Goal: Task Accomplishment & Management: Use online tool/utility

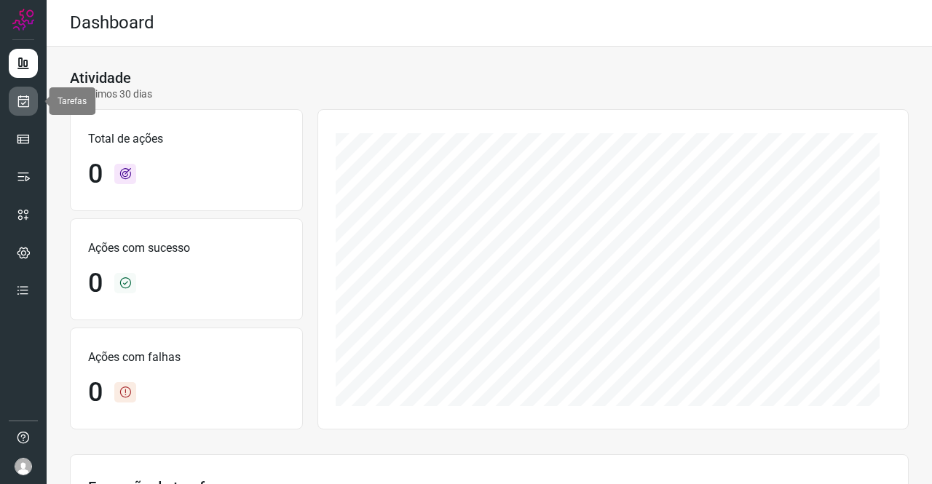
click at [31, 109] on link at bounding box center [23, 101] width 29 height 29
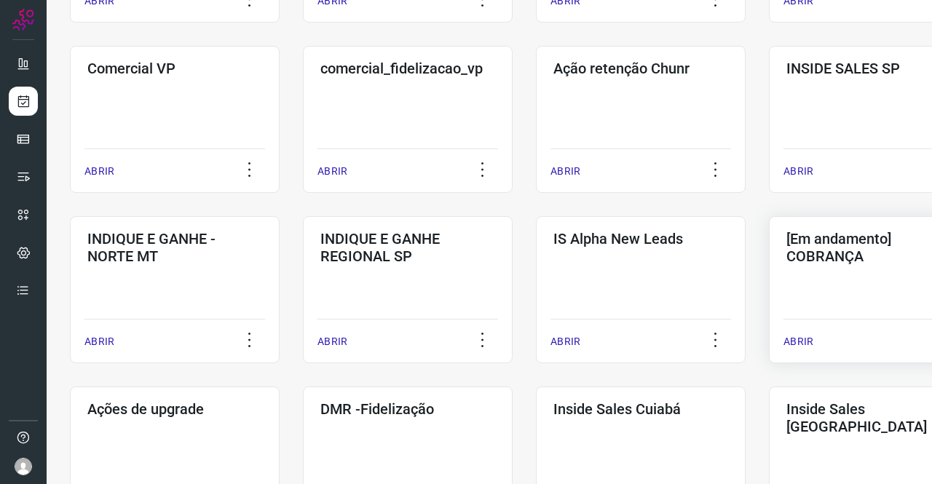
click at [830, 275] on div "[Em andamento] COBRANÇA ABRIR" at bounding box center [874, 289] width 210 height 147
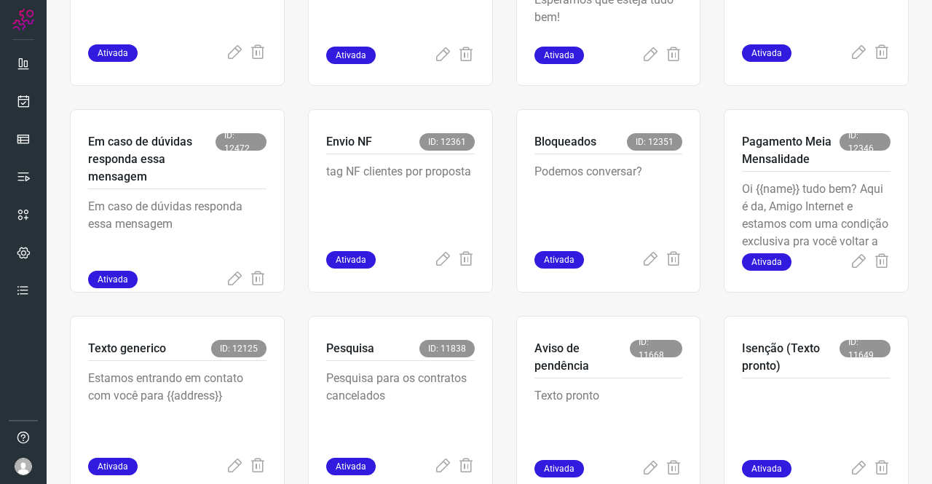
scroll to position [641, 0]
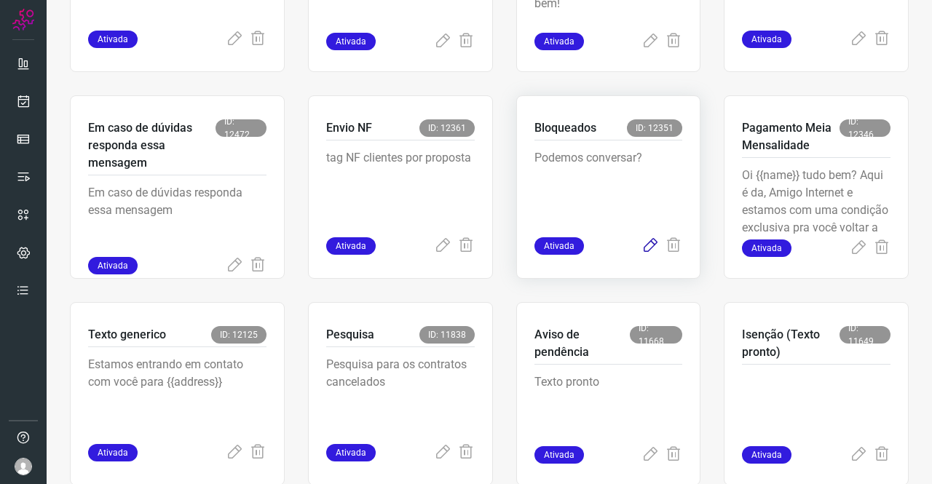
click at [642, 246] on icon at bounding box center [650, 245] width 17 height 17
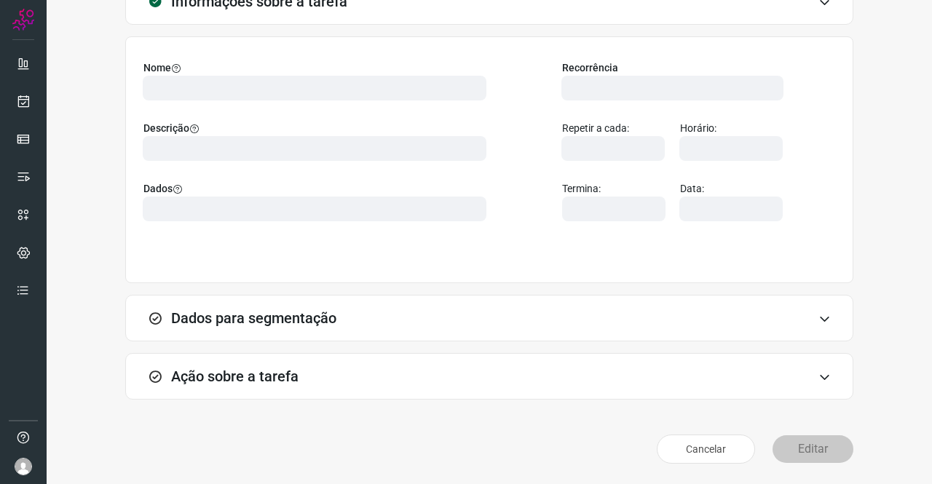
scroll to position [84, 0]
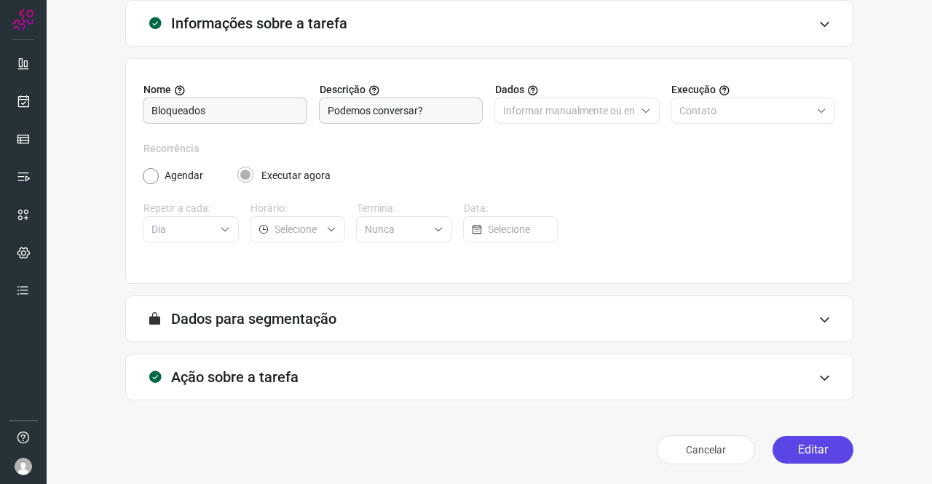
click at [820, 455] on button "Editar" at bounding box center [813, 450] width 81 height 28
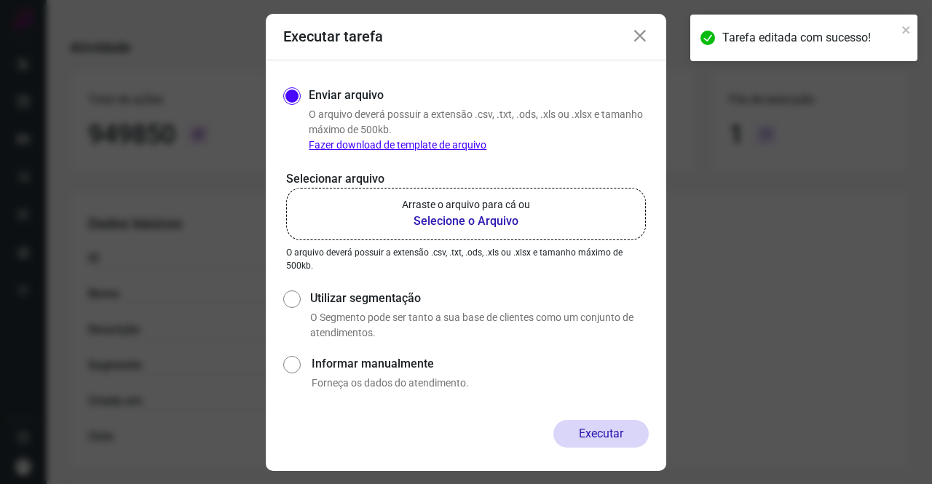
click at [490, 224] on b "Selecione o Arquivo" at bounding box center [466, 221] width 128 height 17
click at [0, 0] on input "Arraste o arquivo para cá ou Selecione o Arquivo" at bounding box center [0, 0] width 0 height 0
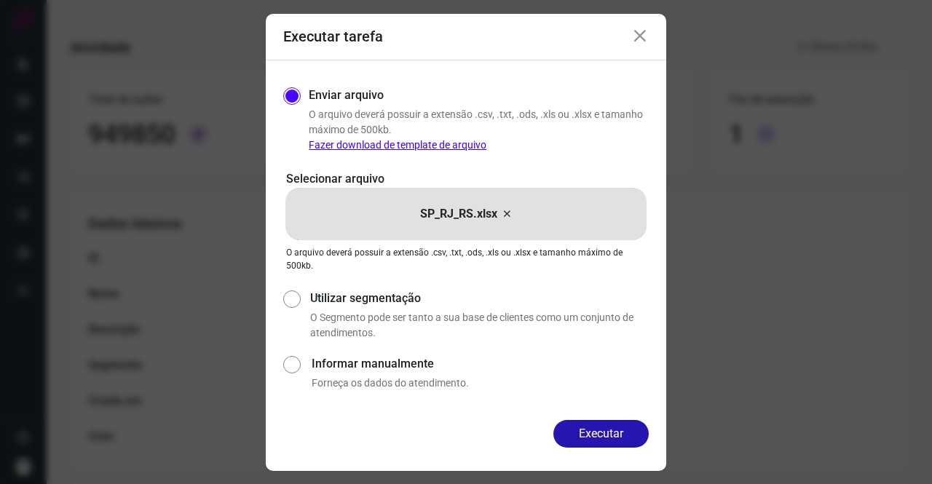
click at [616, 423] on button "Executar" at bounding box center [601, 434] width 95 height 28
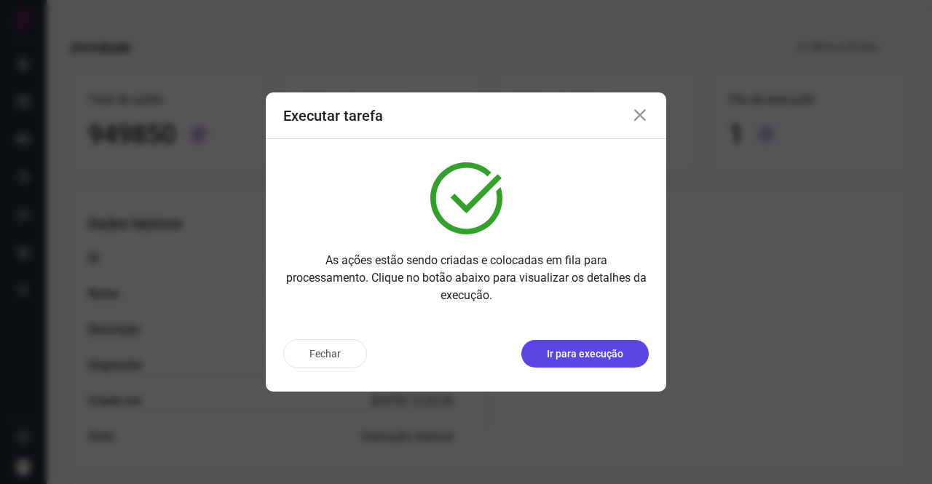
click at [562, 346] on button "Ir para execução" at bounding box center [585, 354] width 127 height 28
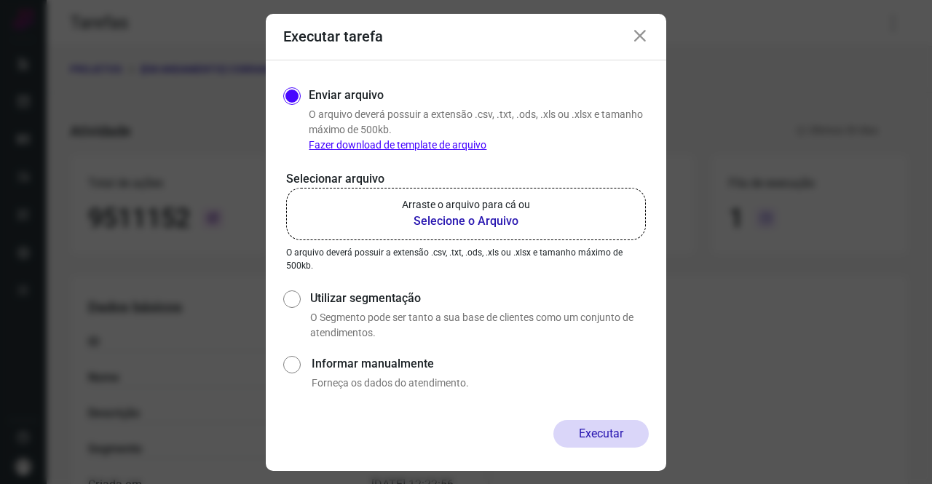
click at [513, 216] on b "Selecione o Arquivo" at bounding box center [466, 221] width 128 height 17
click at [0, 0] on input "Arraste o arquivo para cá ou Selecione o Arquivo" at bounding box center [0, 0] width 0 height 0
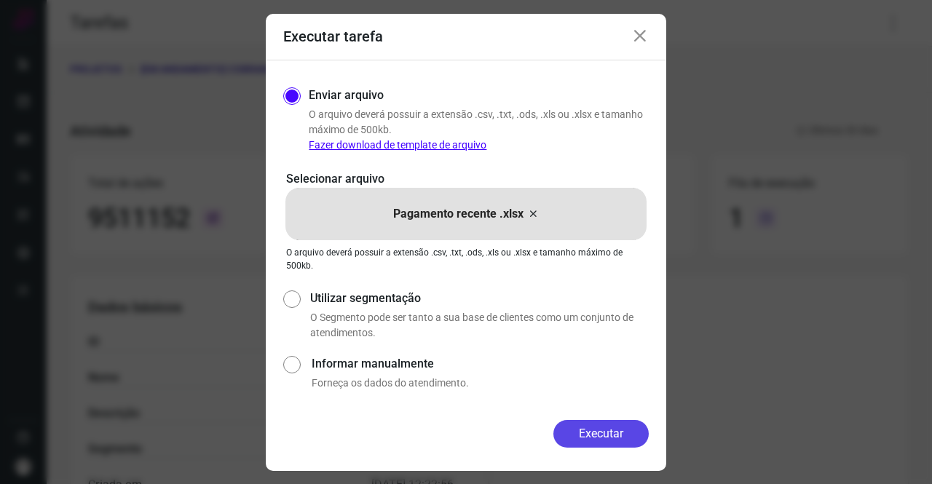
click at [605, 423] on button "Executar" at bounding box center [601, 434] width 95 height 28
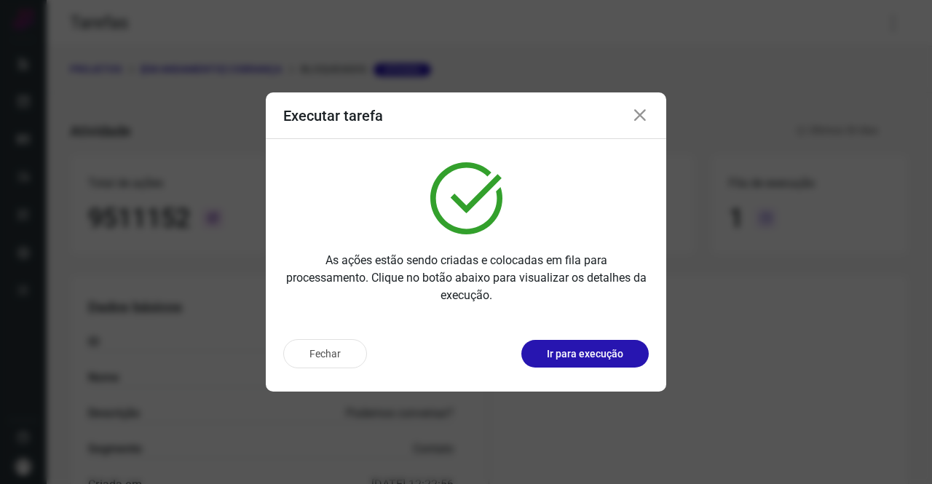
click at [648, 113] on icon at bounding box center [640, 115] width 17 height 17
